Goal: Navigation & Orientation: Find specific page/section

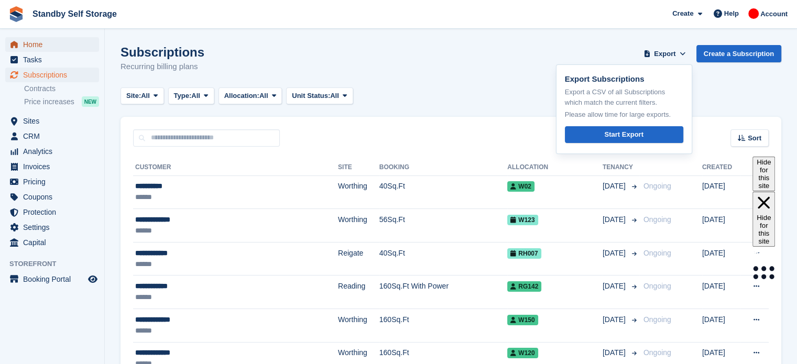
click at [38, 46] on span "Home" at bounding box center [54, 44] width 63 height 15
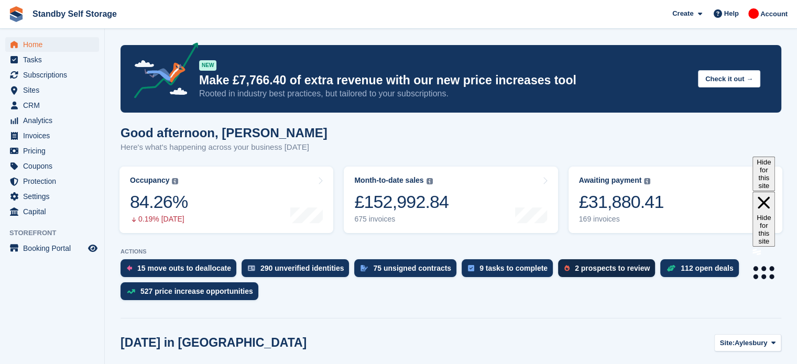
click at [575, 273] on div "2 prospects to review" at bounding box center [612, 268] width 75 height 8
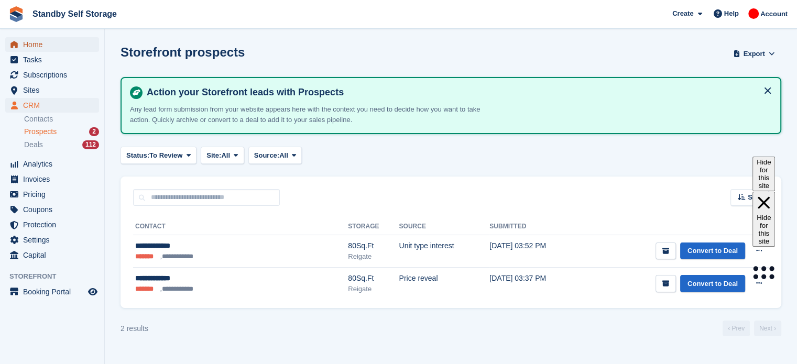
click at [29, 39] on span "Home" at bounding box center [54, 44] width 63 height 15
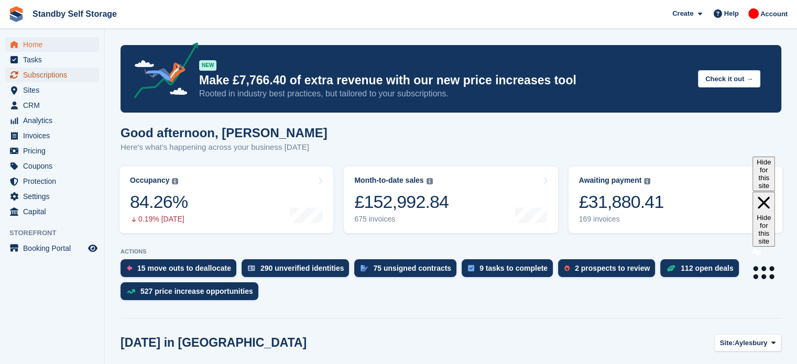
click at [64, 78] on span "Subscriptions" at bounding box center [54, 75] width 63 height 15
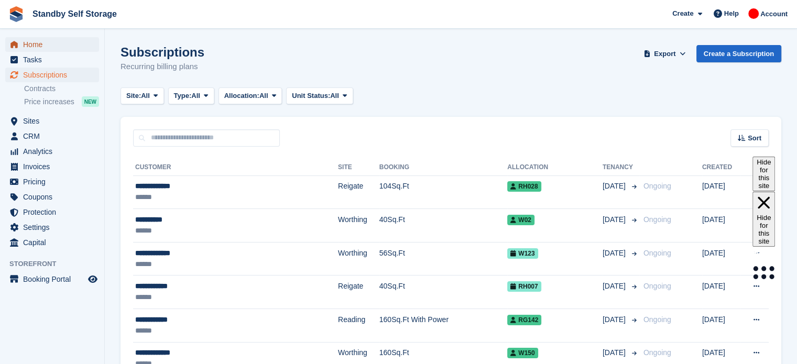
click at [39, 44] on span "Home" at bounding box center [54, 44] width 63 height 15
